Goal: Task Accomplishment & Management: Manage account settings

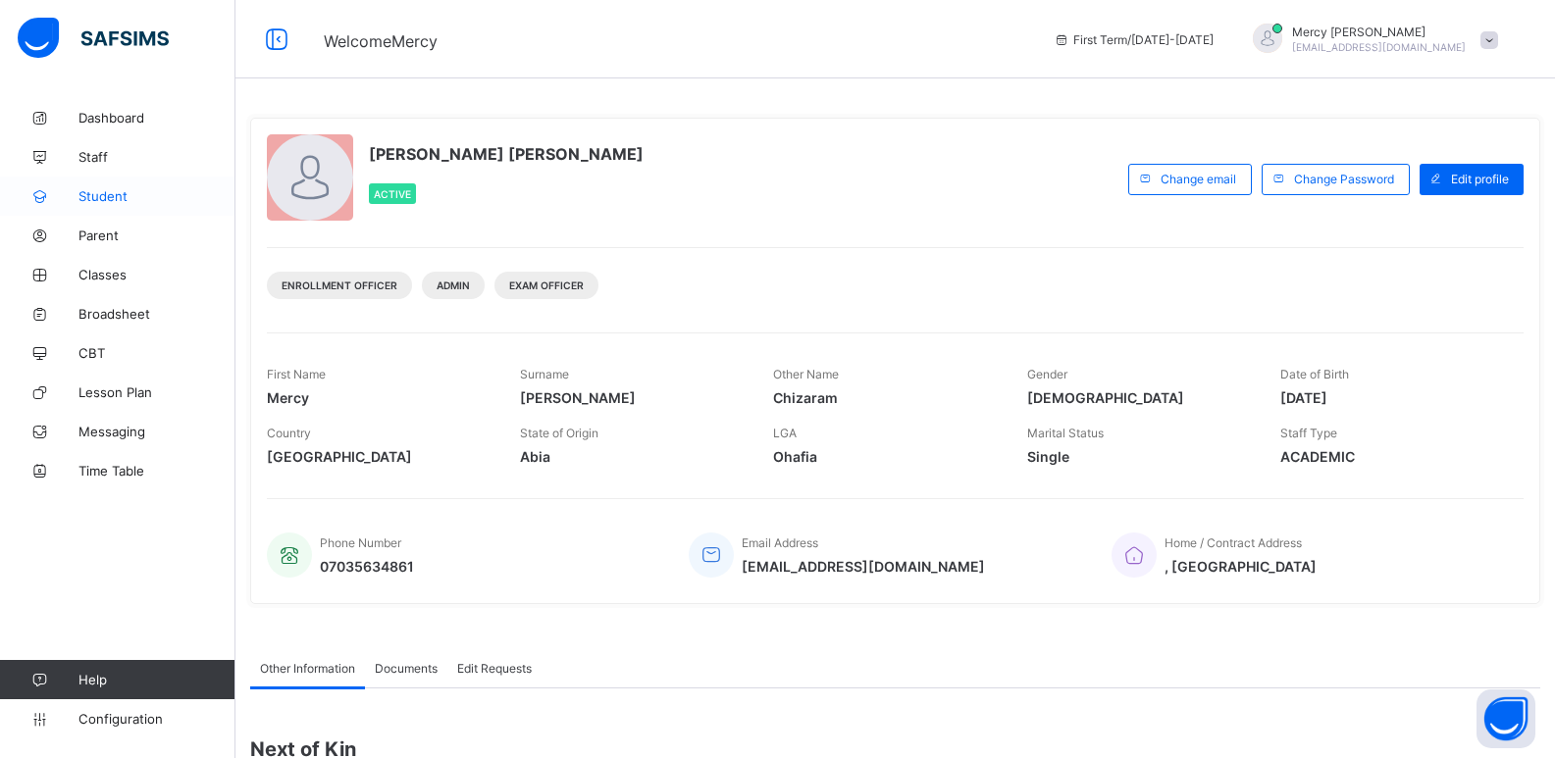
click at [114, 197] on span "Student" at bounding box center [156, 196] width 157 height 16
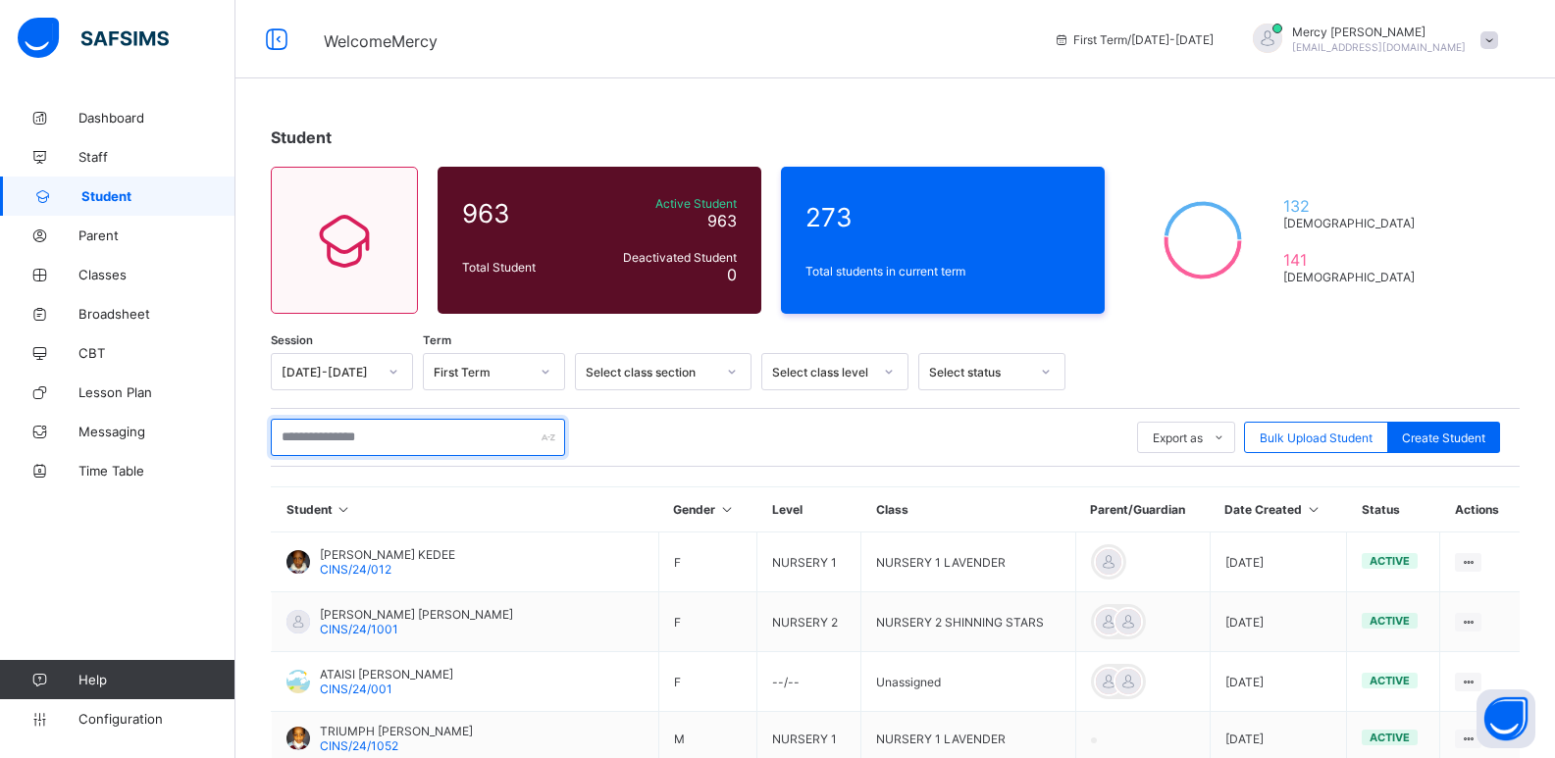
click at [406, 442] on input "text" at bounding box center [418, 437] width 294 height 37
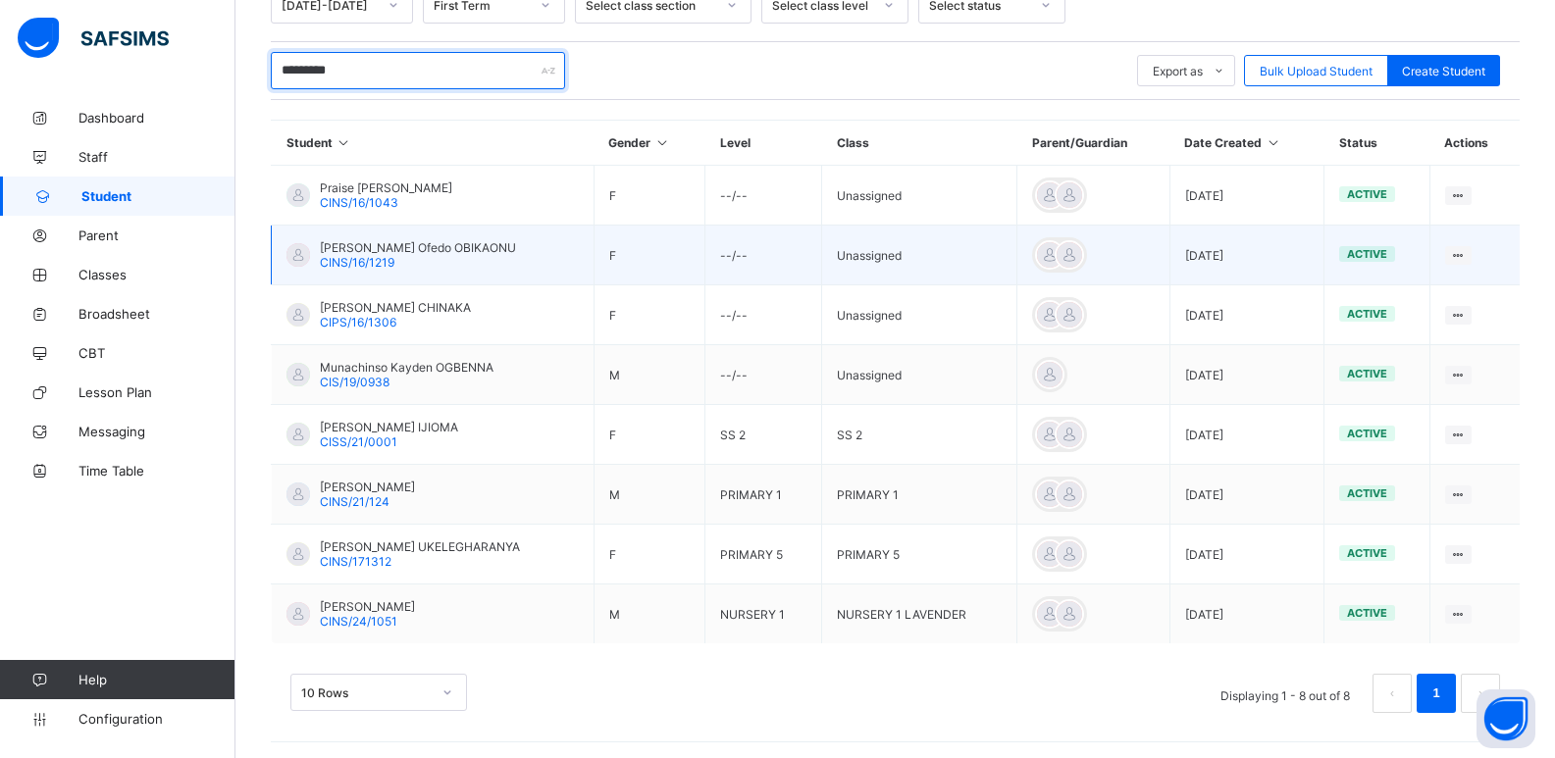
scroll to position [371, 0]
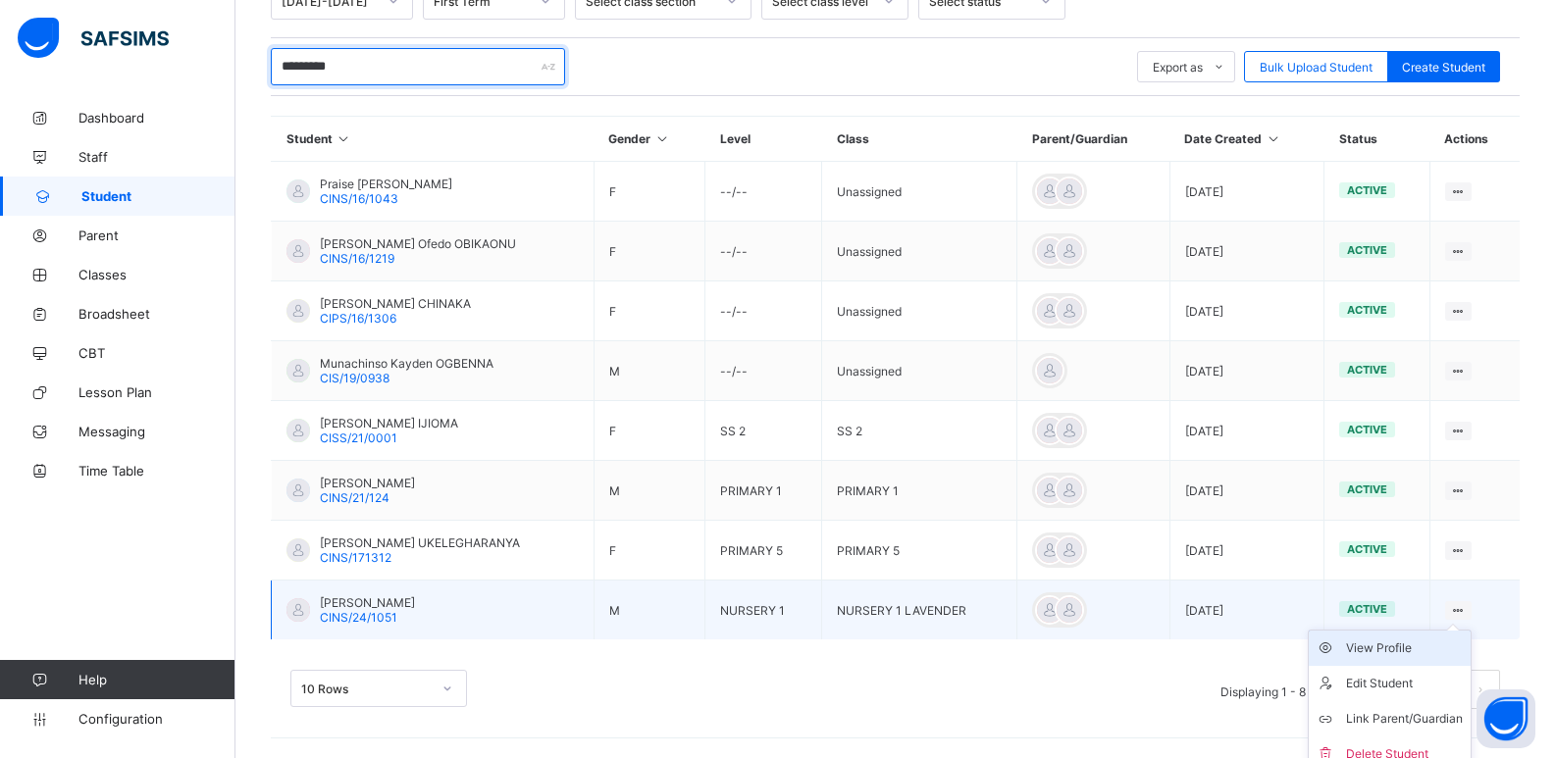
type input "*********"
click at [1414, 647] on div "View Profile" at bounding box center [1404, 649] width 117 height 20
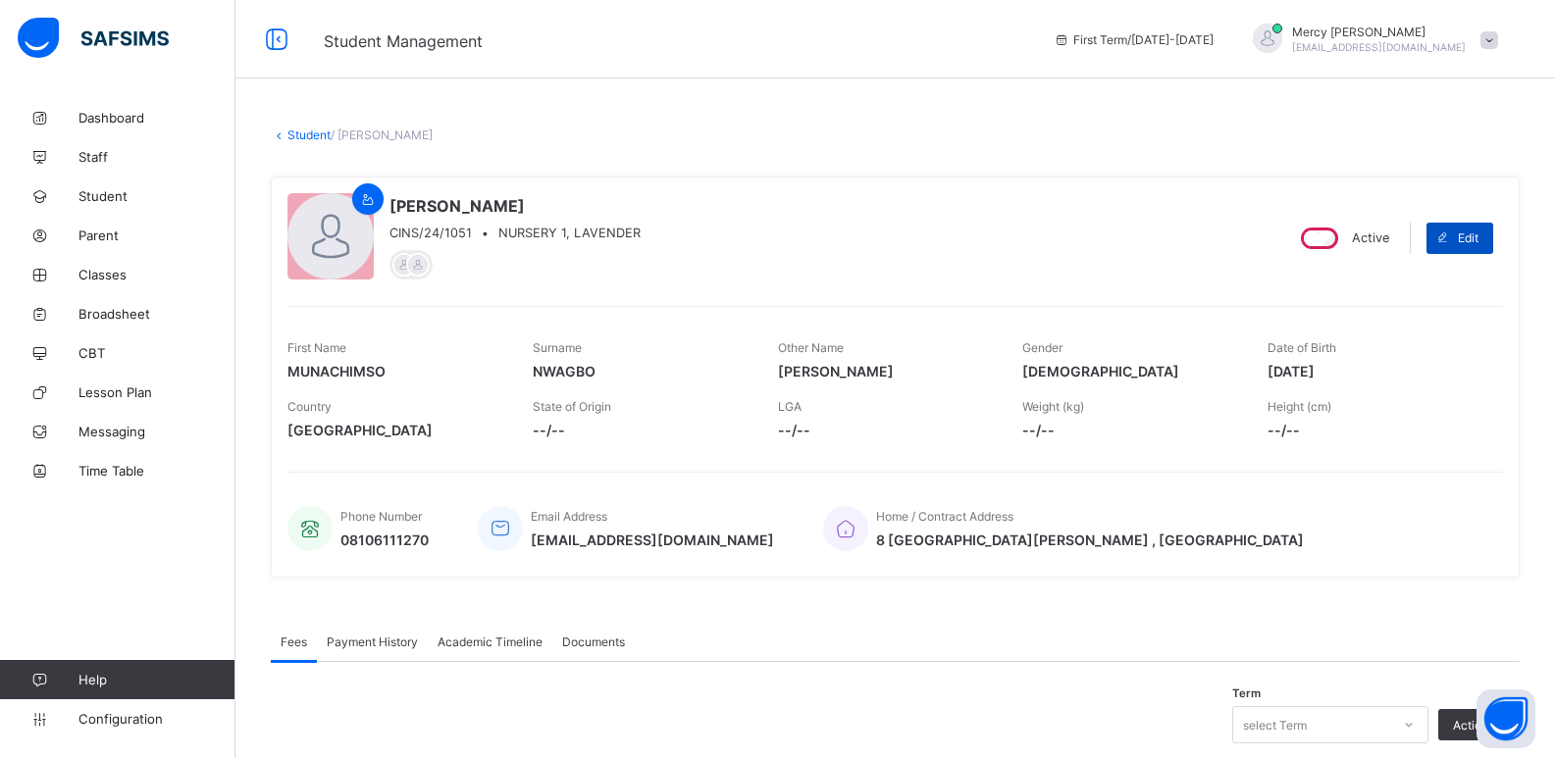
click at [1458, 243] on span at bounding box center [1442, 238] width 31 height 31
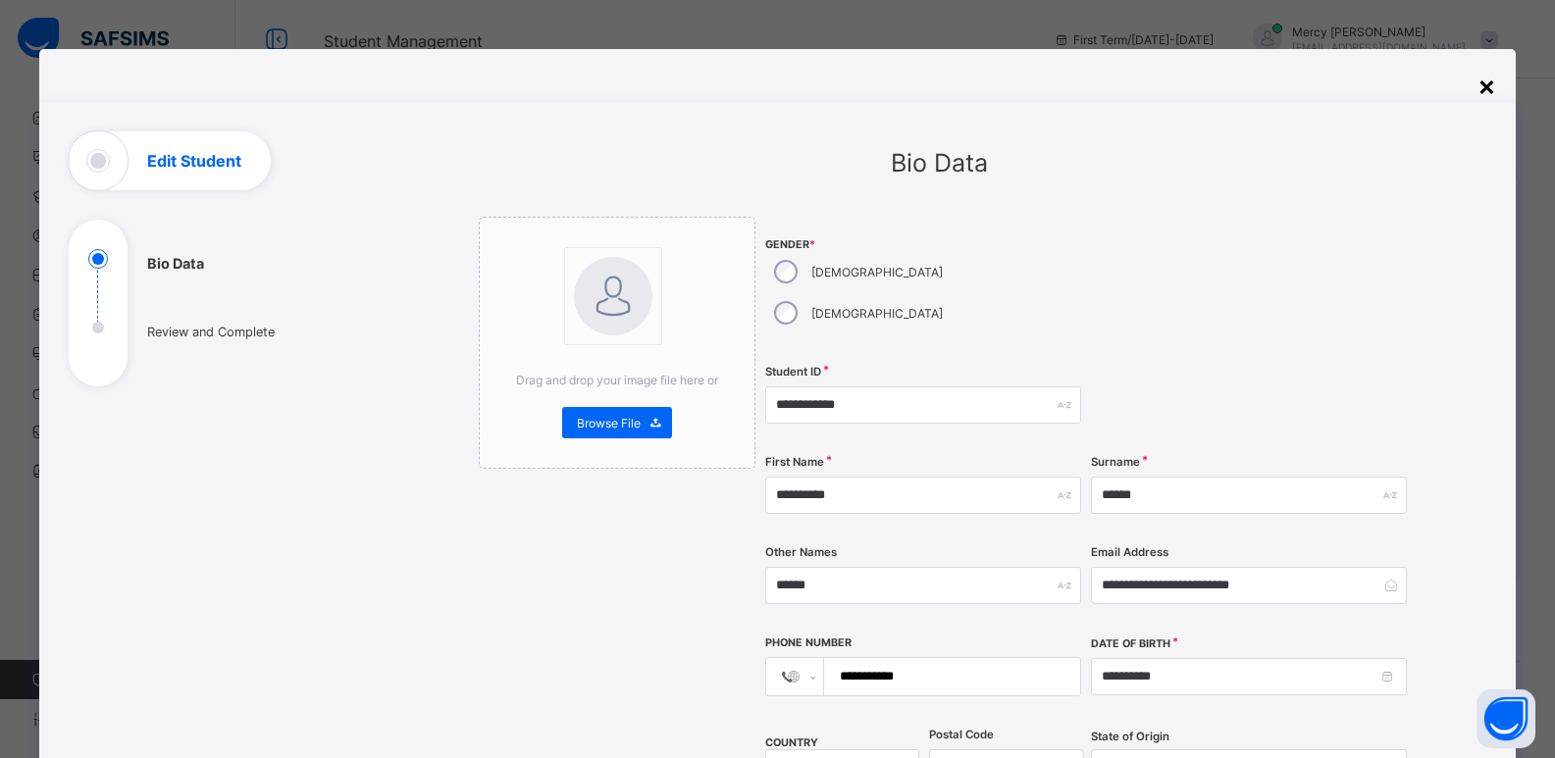
click at [1494, 85] on div "×" at bounding box center [1487, 85] width 19 height 33
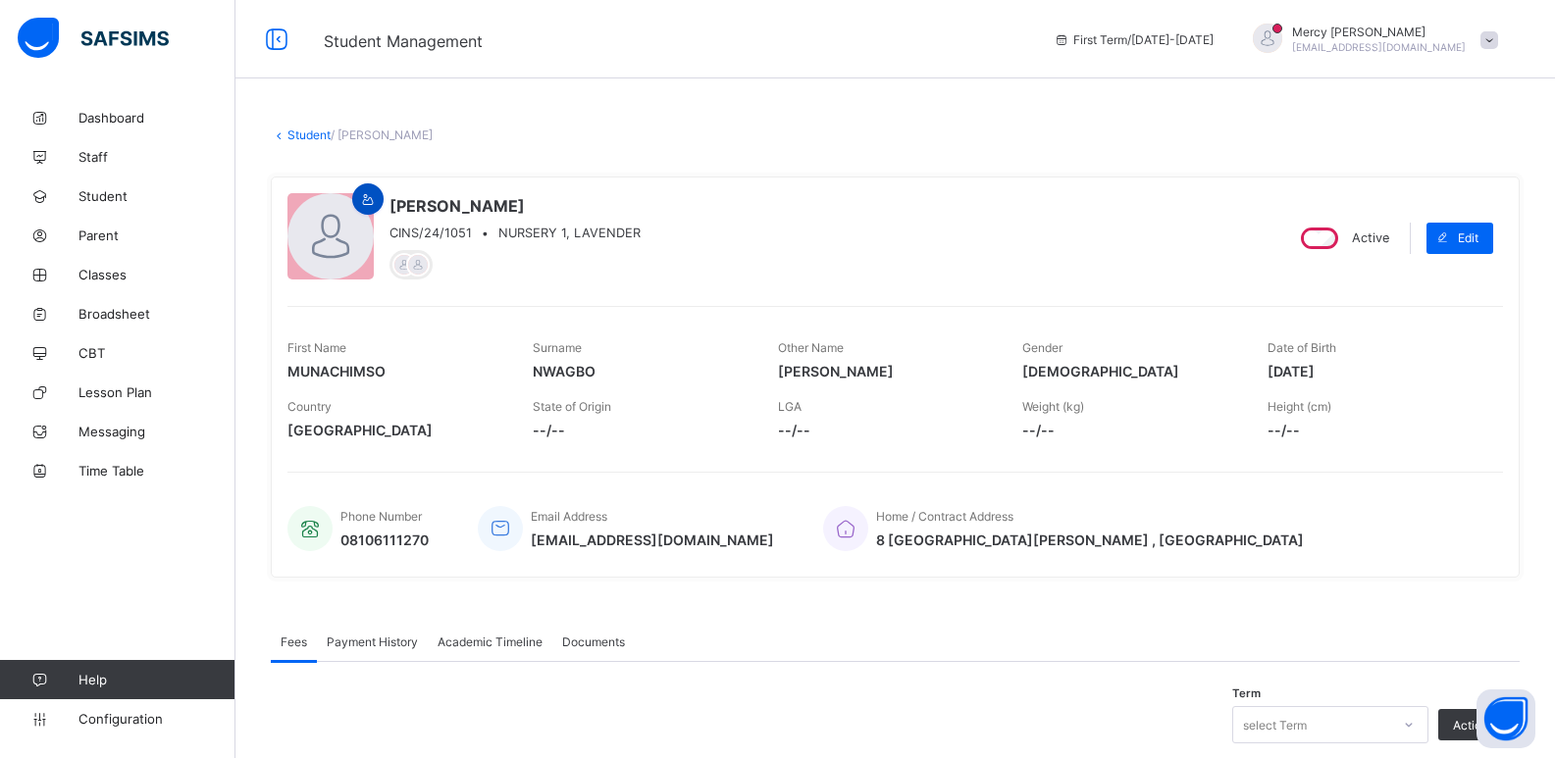
click at [368, 197] on icon at bounding box center [368, 199] width 17 height 15
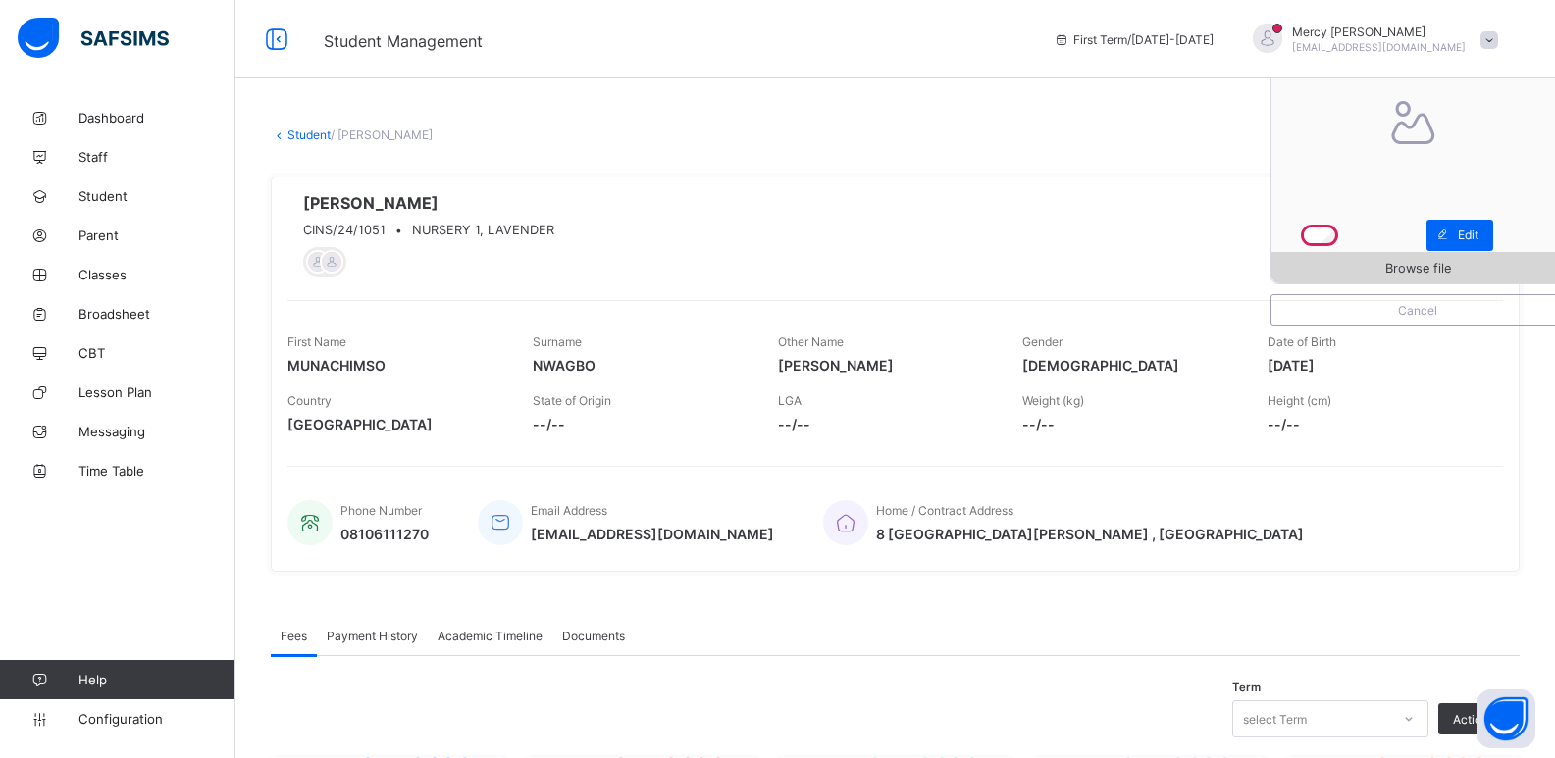
click at [1411, 261] on span "Browse file" at bounding box center [1418, 268] width 66 height 15
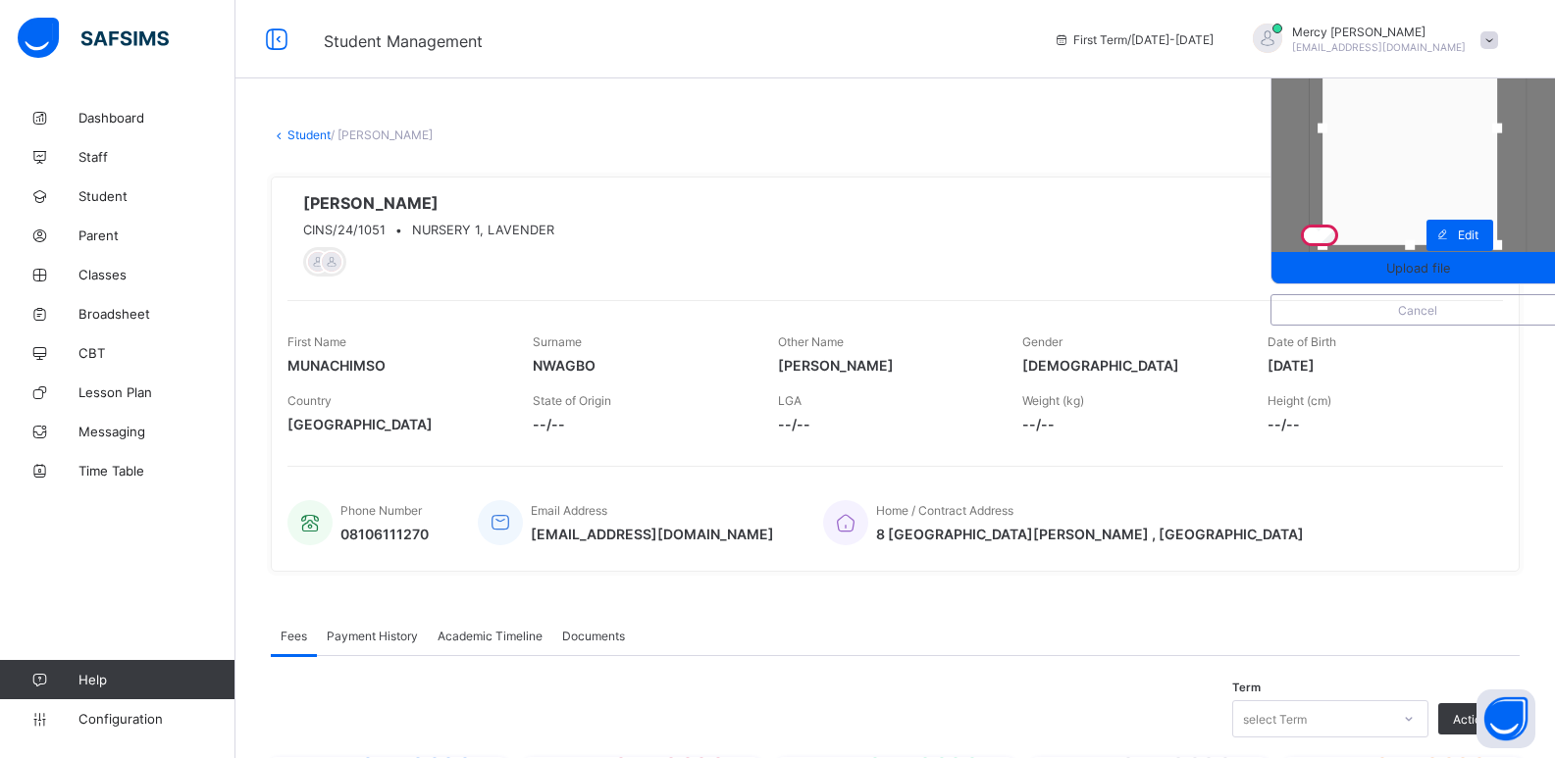
drag, startPoint x: 1430, startPoint y: 187, endPoint x: 1422, endPoint y: 179, distance: 11.8
click at [1422, 179] on div at bounding box center [1410, 129] width 175 height 234
click at [1429, 268] on span "Upload file" at bounding box center [1418, 268] width 64 height 15
click at [1396, 182] on div at bounding box center [1405, 127] width 175 height 234
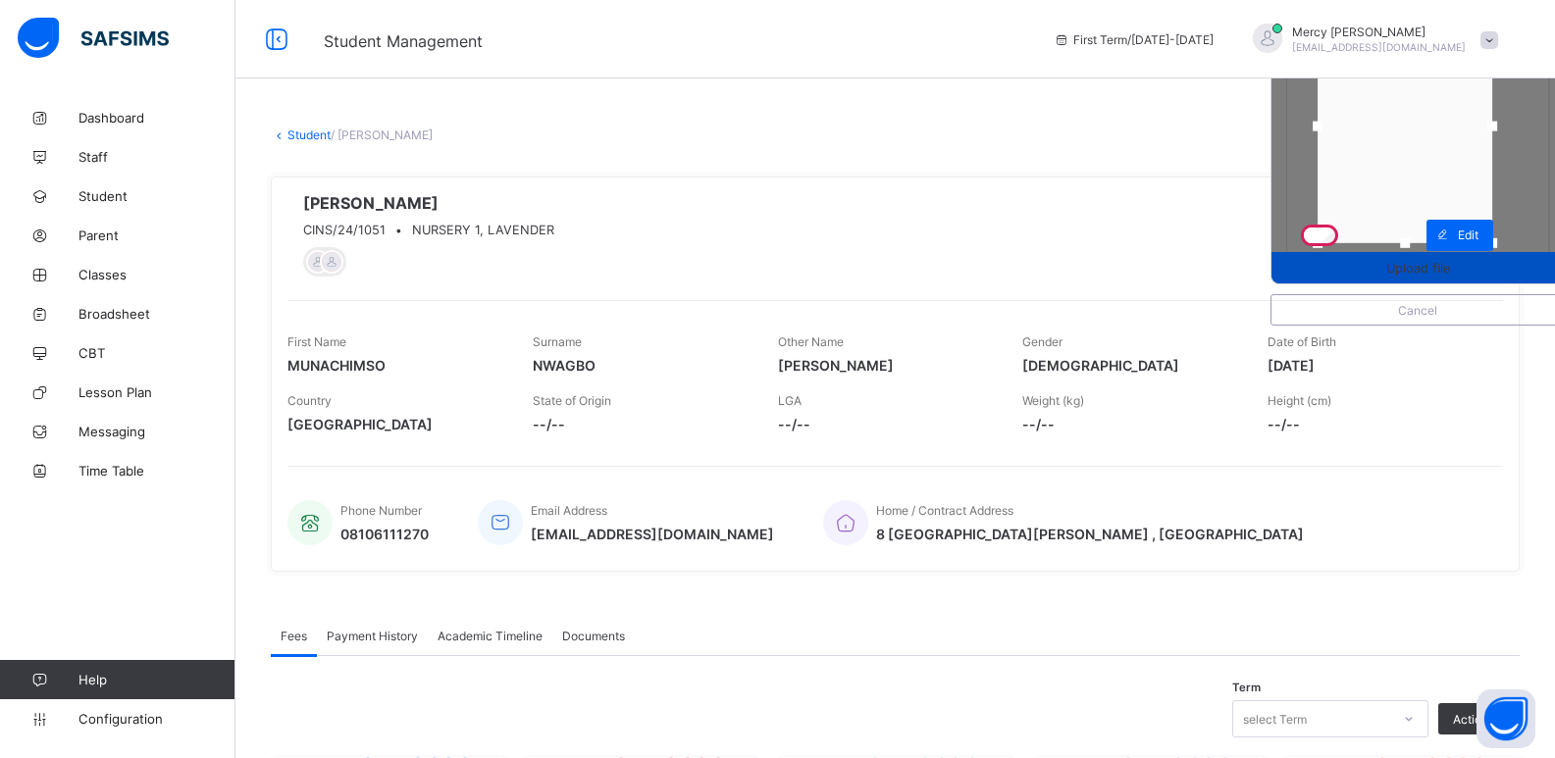
click at [1406, 262] on span "Upload file" at bounding box center [1418, 268] width 64 height 15
